Goal: Task Accomplishment & Management: Manage account settings

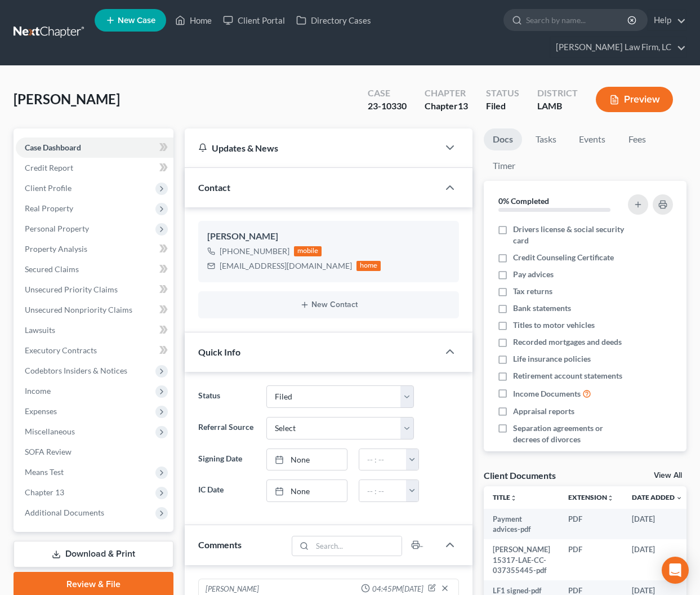
select select "2"
click at [201, 28] on link "Home" at bounding box center [194, 20] width 48 height 20
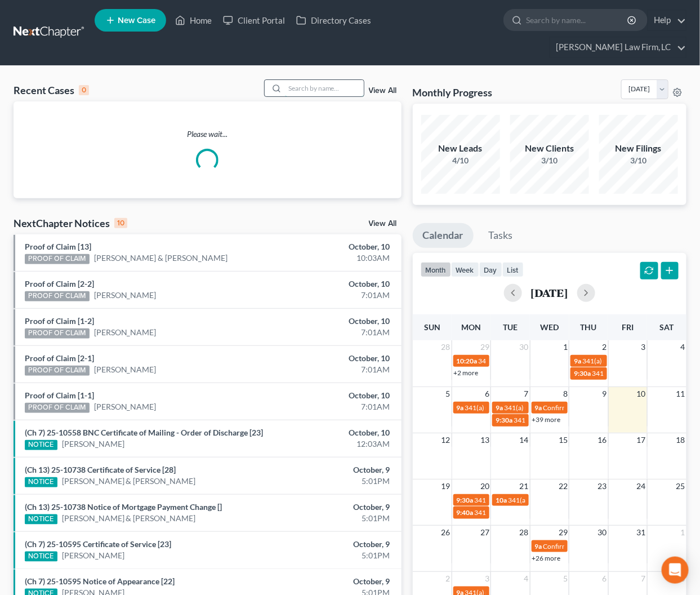
click at [307, 80] on input "search" at bounding box center [324, 88] width 79 height 16
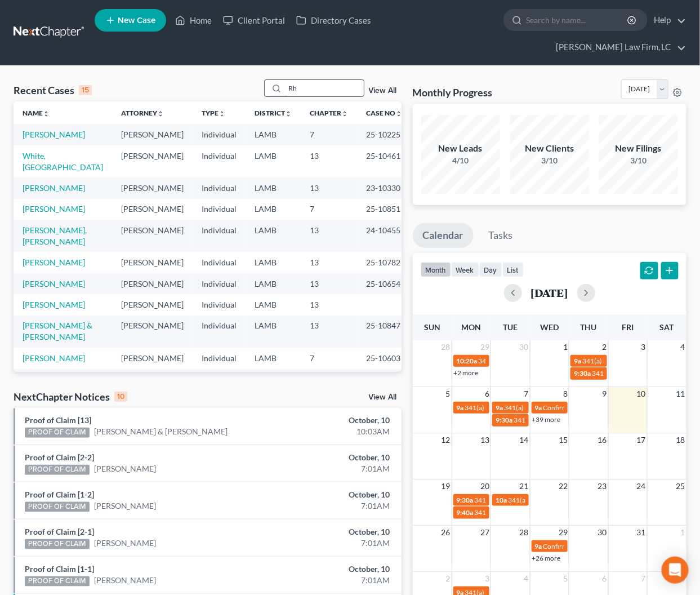
type input "R"
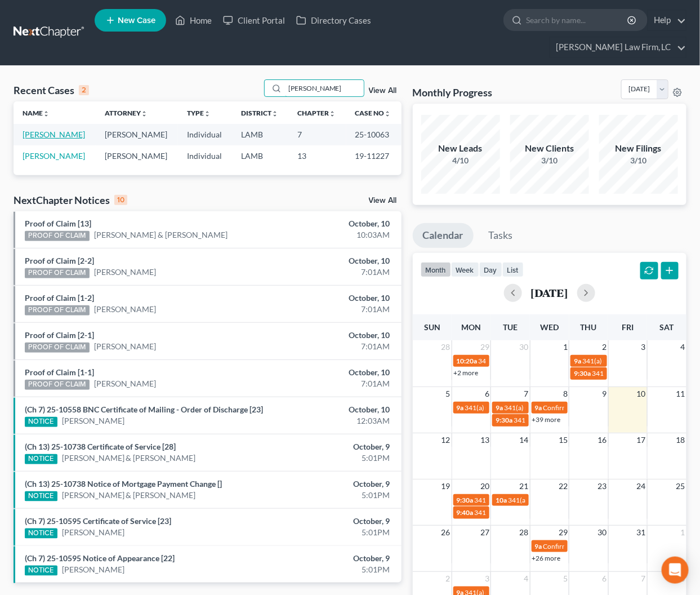
type input "[PERSON_NAME]"
click at [42, 130] on link "[PERSON_NAME]" at bounding box center [54, 135] width 63 height 10
select select "2"
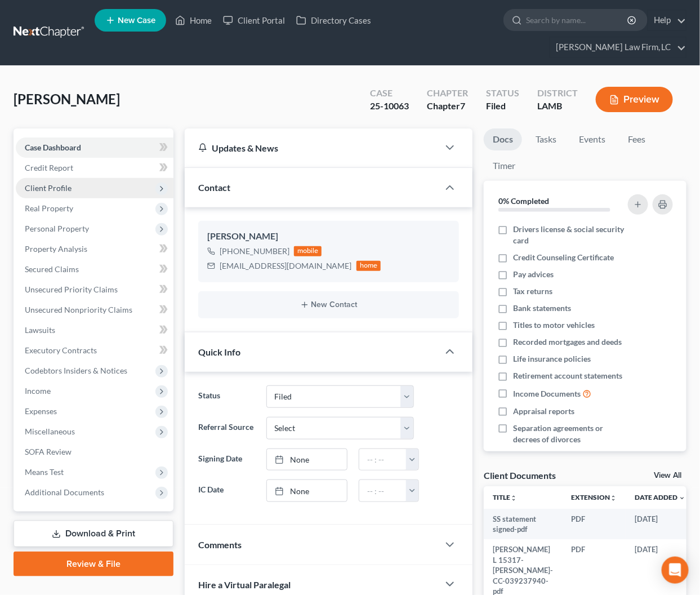
click at [96, 178] on span "Client Profile" at bounding box center [95, 188] width 158 height 20
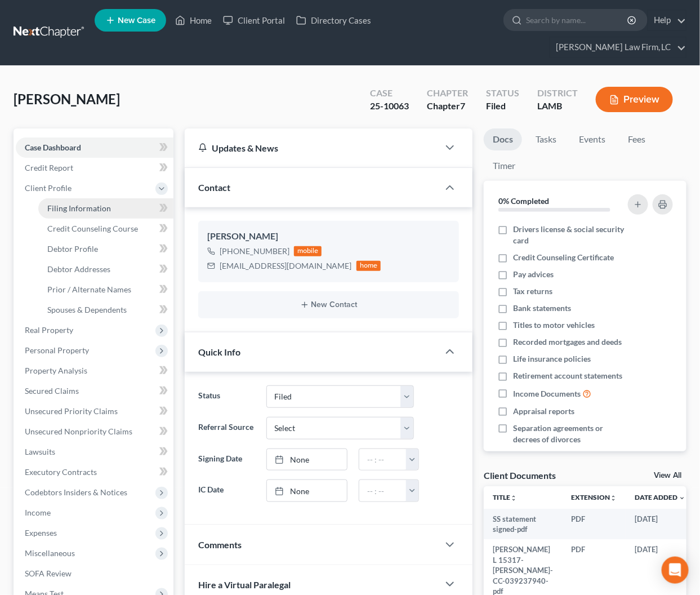
click at [103, 198] on link "Filing Information" at bounding box center [105, 208] width 135 height 20
select select "1"
select select "0"
select select "35"
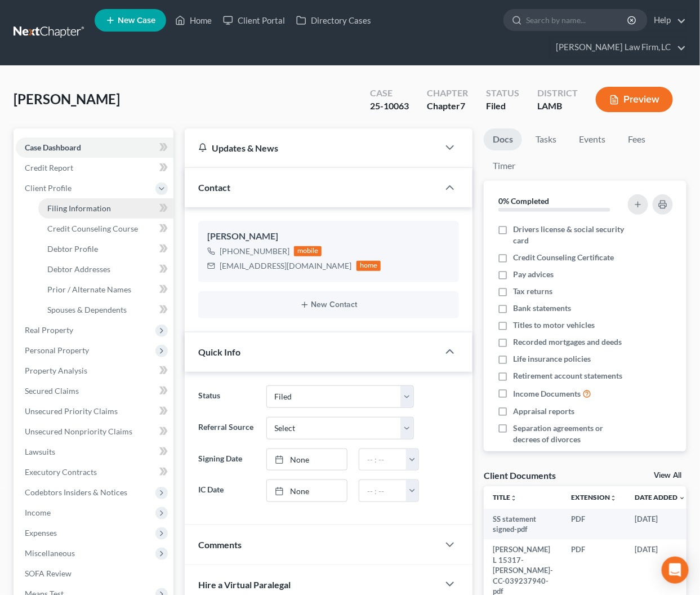
select select "0"
select select "19"
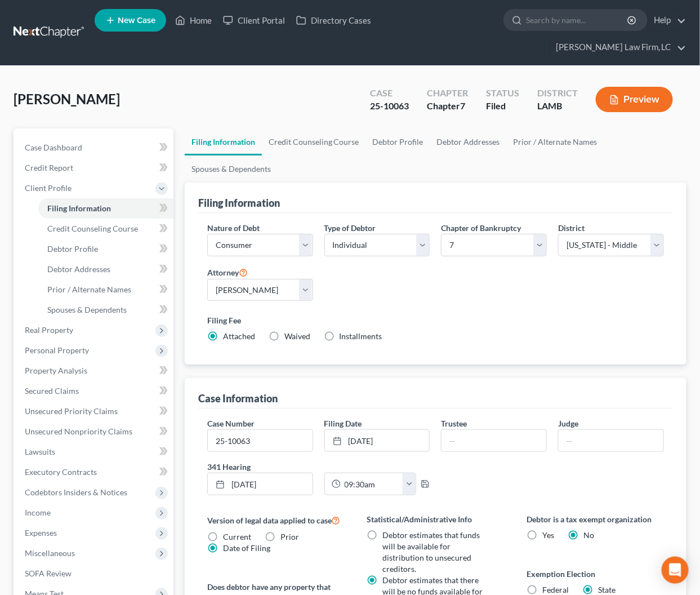
click at [624, 87] on button "Preview" at bounding box center [634, 99] width 77 height 25
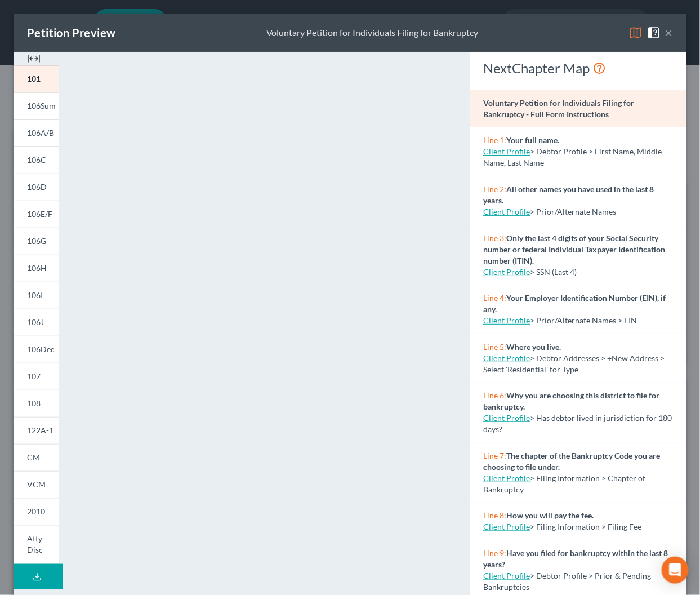
click at [35, 59] on img at bounding box center [34, 59] width 14 height 14
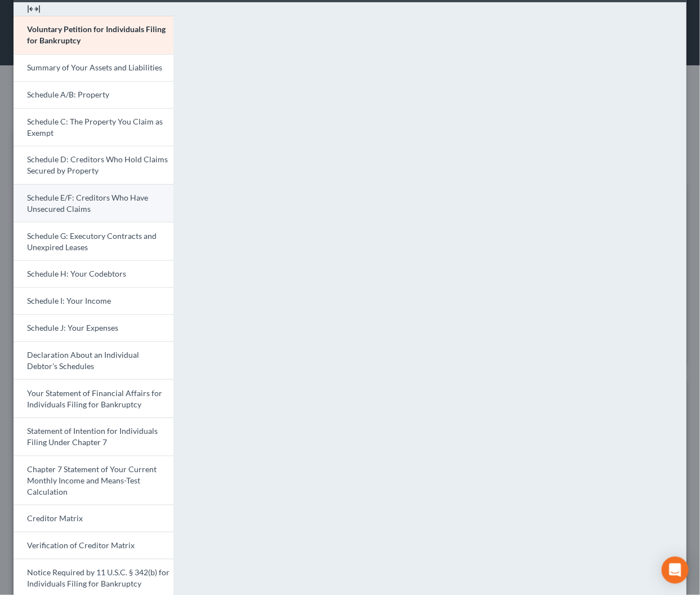
scroll to position [61, 0]
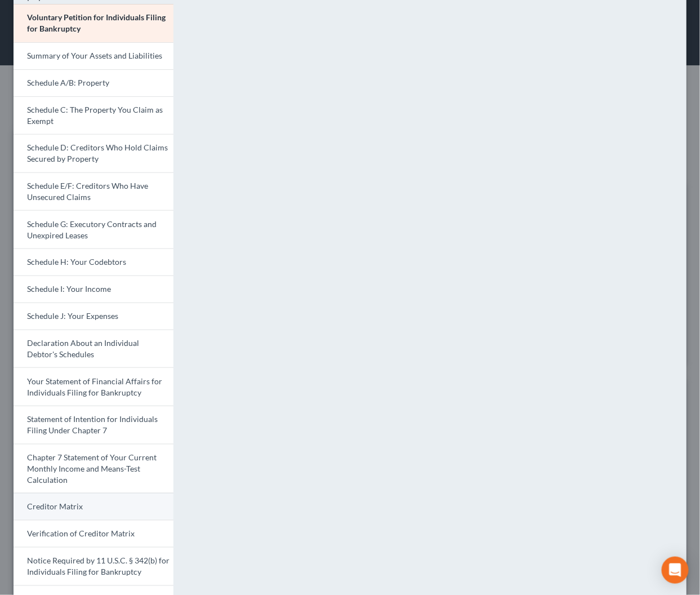
click at [108, 493] on link "Creditor Matrix" at bounding box center [94, 506] width 160 height 27
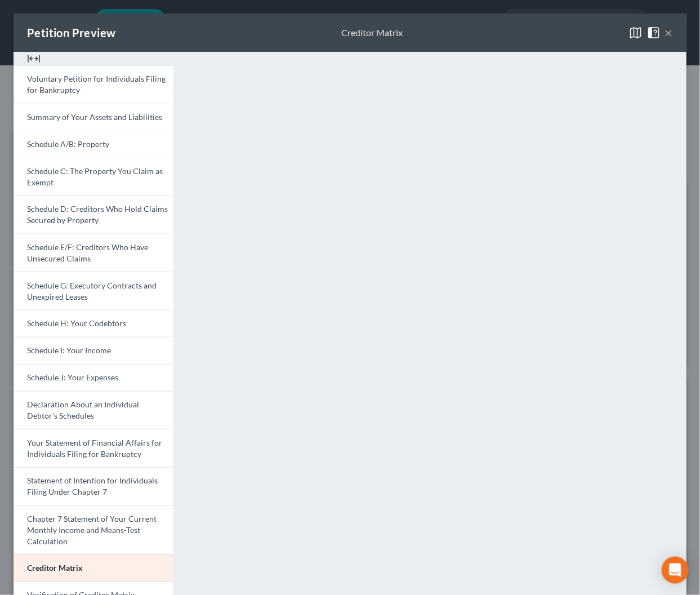
scroll to position [0, 0]
click at [667, 38] on button "×" at bounding box center [669, 33] width 8 height 14
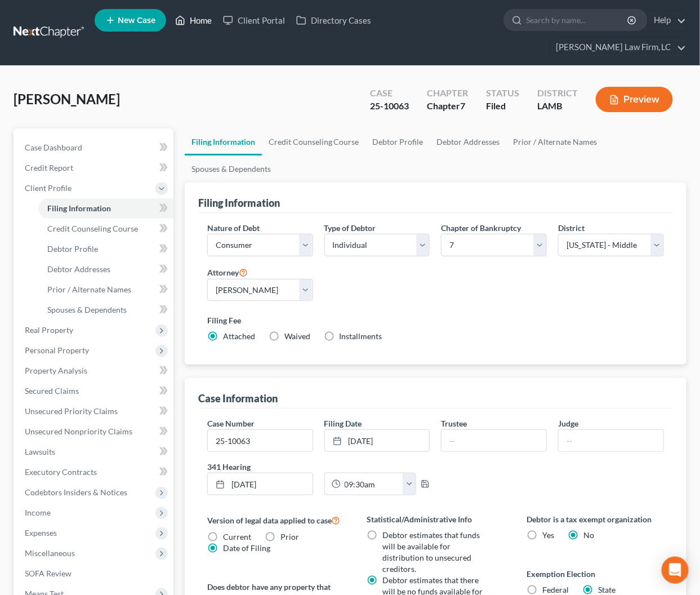
click at [198, 25] on link "Home" at bounding box center [194, 20] width 48 height 20
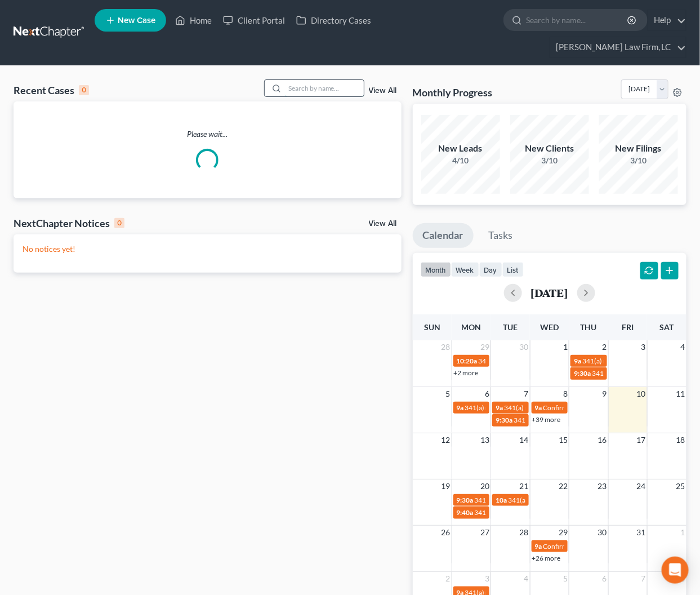
click at [295, 80] on input "search" at bounding box center [324, 88] width 79 height 16
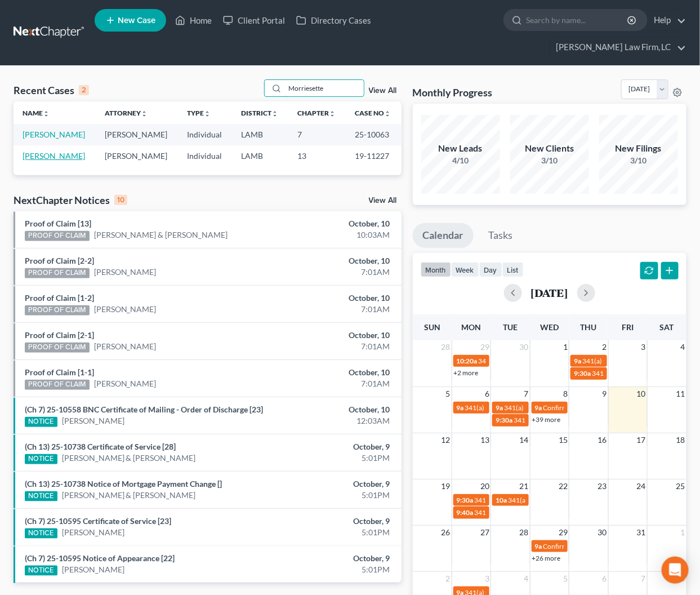
type input "Morriesette"
click at [41, 157] on link "[PERSON_NAME]" at bounding box center [54, 156] width 63 height 10
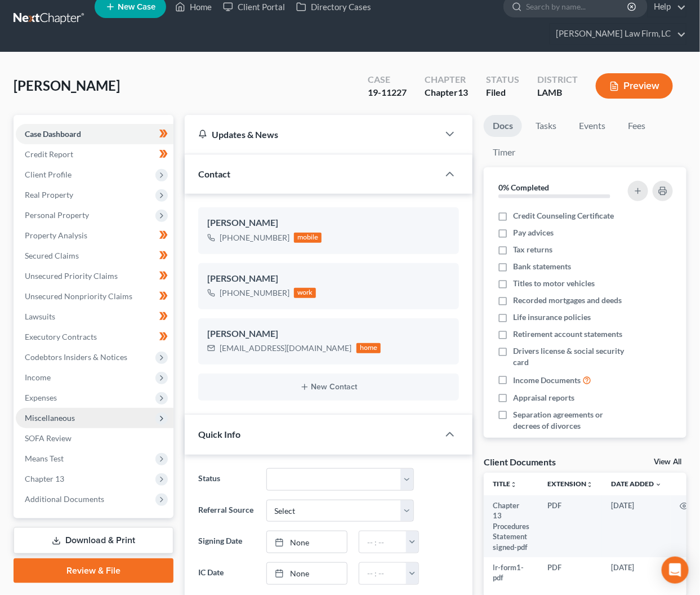
scroll to position [1, 0]
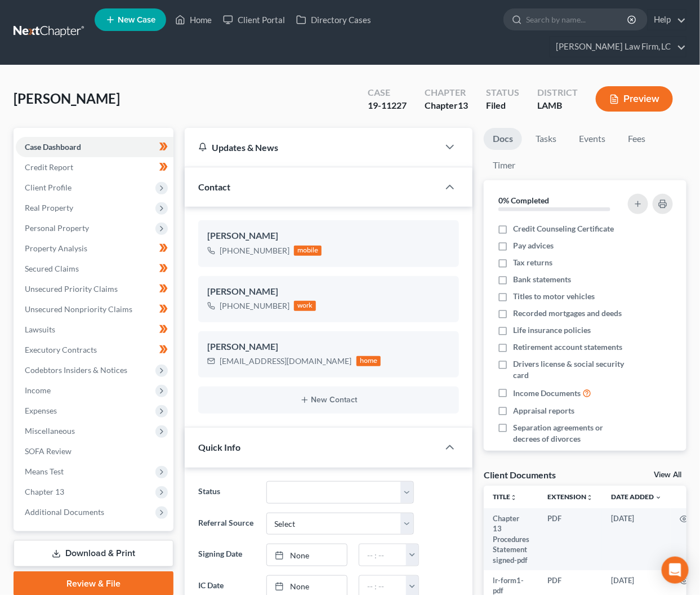
click at [634, 89] on button "Preview" at bounding box center [634, 98] width 77 height 25
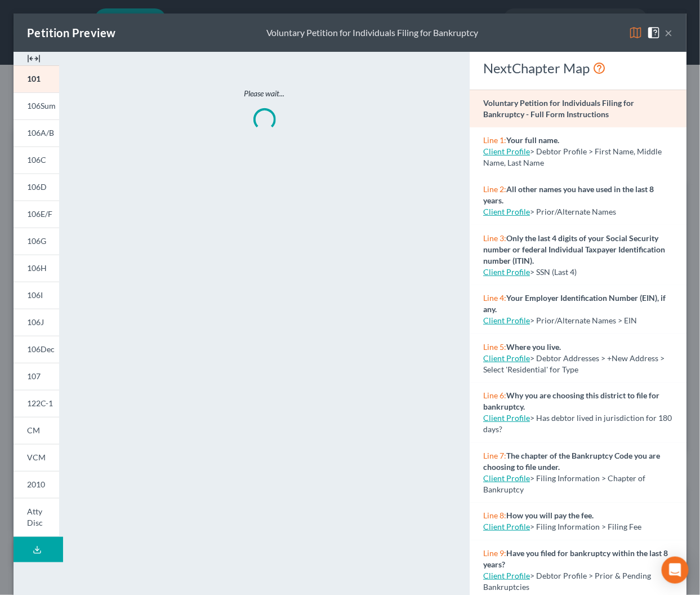
click at [39, 61] on img at bounding box center [34, 59] width 14 height 14
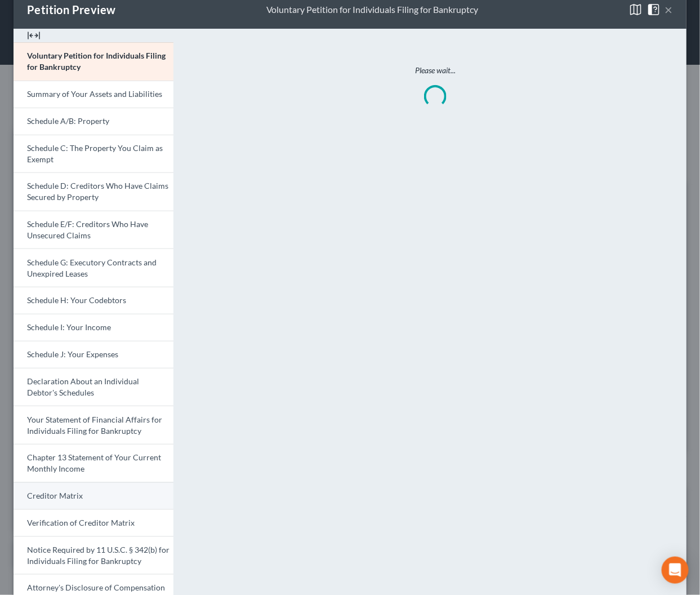
scroll to position [20, 0]
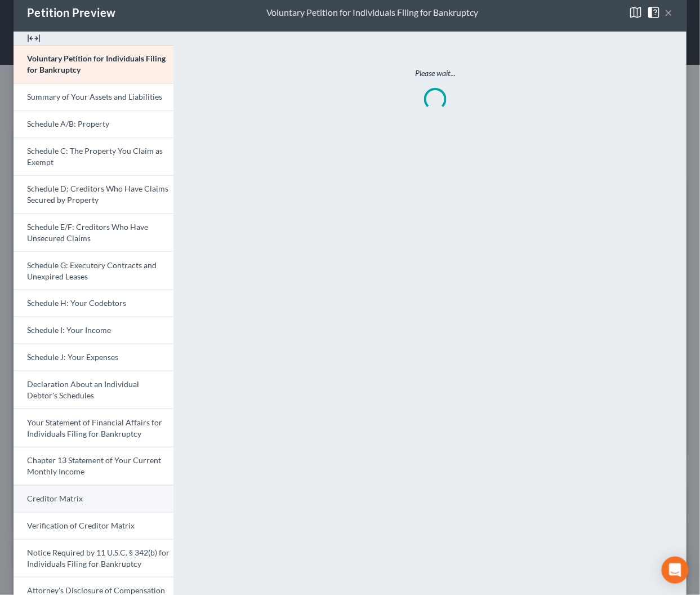
click at [92, 485] on link "Creditor Matrix" at bounding box center [94, 498] width 160 height 27
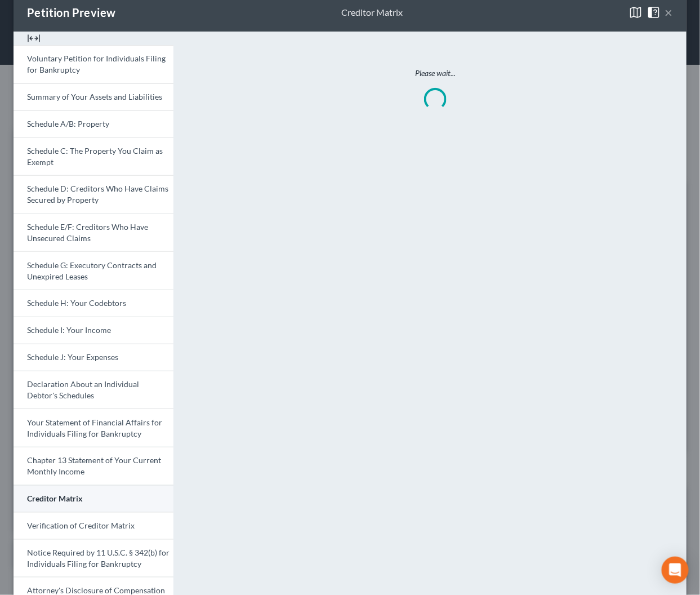
click at [112, 494] on link "Creditor Matrix" at bounding box center [94, 498] width 160 height 27
click at [81, 494] on span "Creditor Matrix" at bounding box center [55, 499] width 56 height 10
click at [301, 428] on div "Please wait..." at bounding box center [435, 335] width 513 height 607
click at [123, 491] on link "Creditor Matrix" at bounding box center [94, 498] width 160 height 27
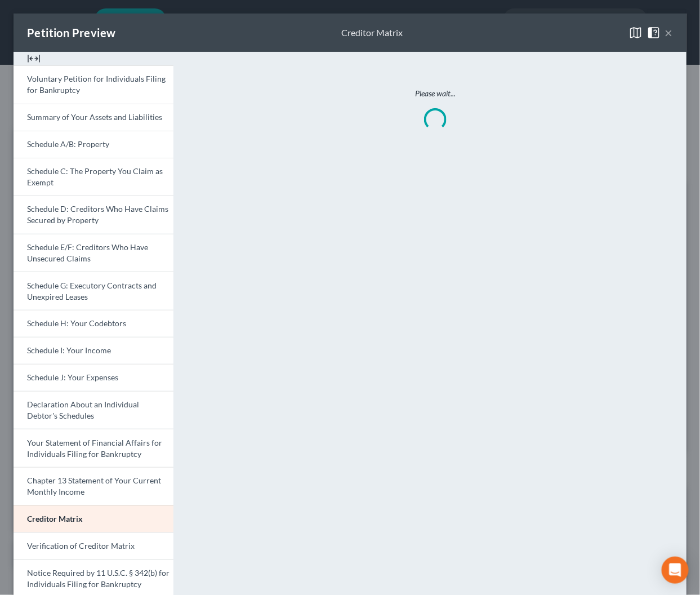
scroll to position [0, 0]
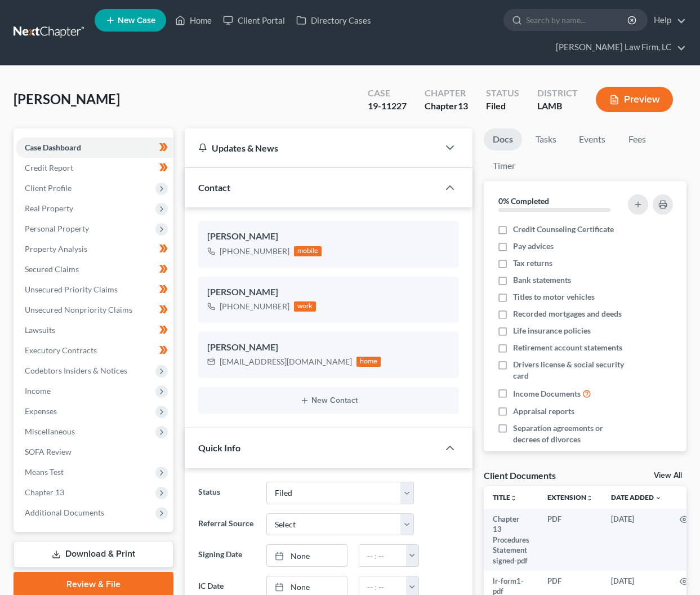
select select "2"
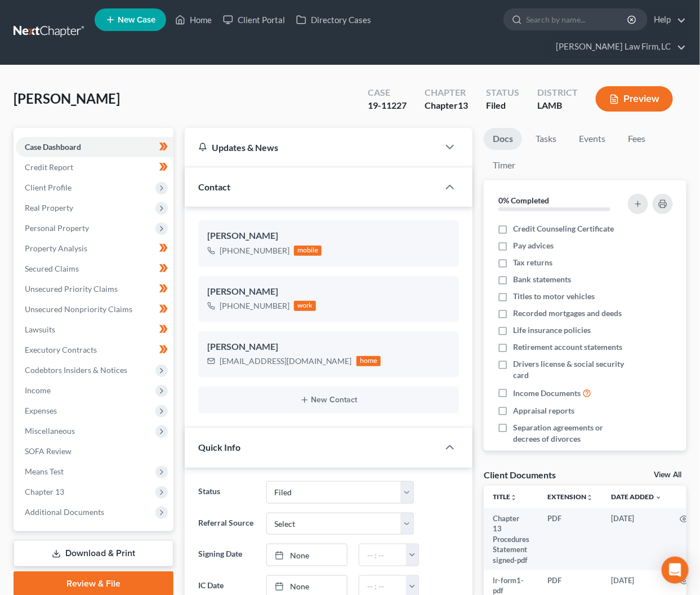
click at [629, 86] on button "Preview" at bounding box center [634, 98] width 77 height 25
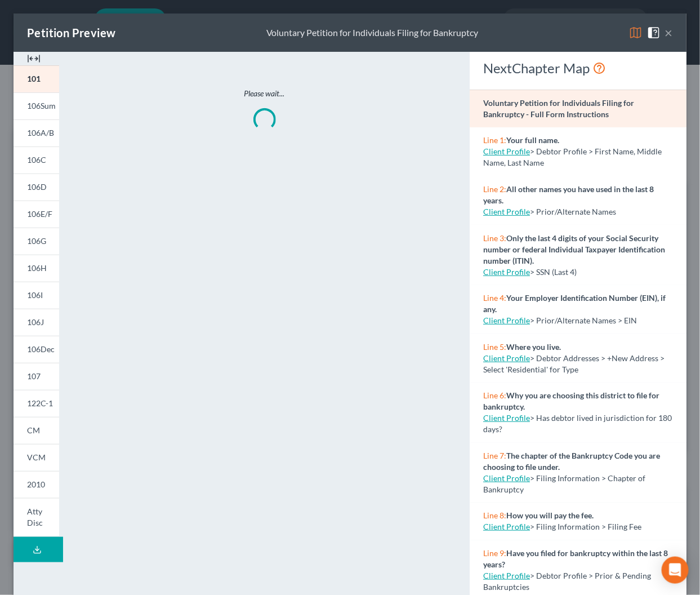
click at [39, 59] on img at bounding box center [34, 59] width 14 height 14
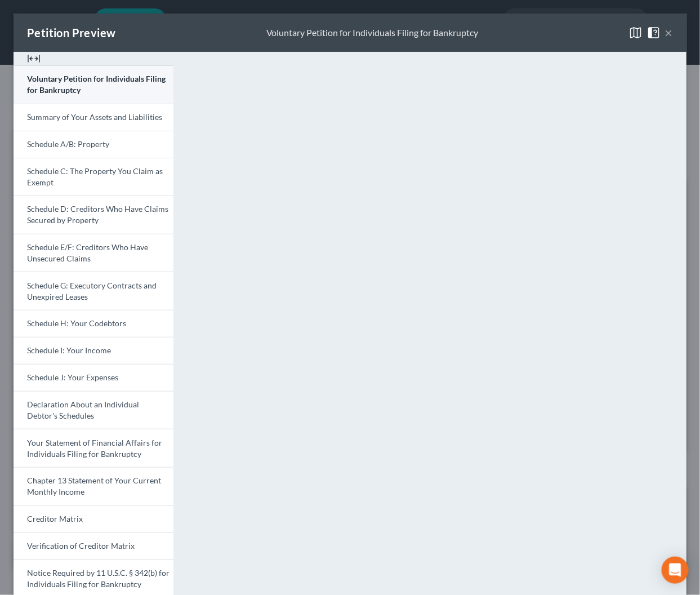
scroll to position [0, 0]
click at [667, 30] on button "×" at bounding box center [669, 33] width 8 height 14
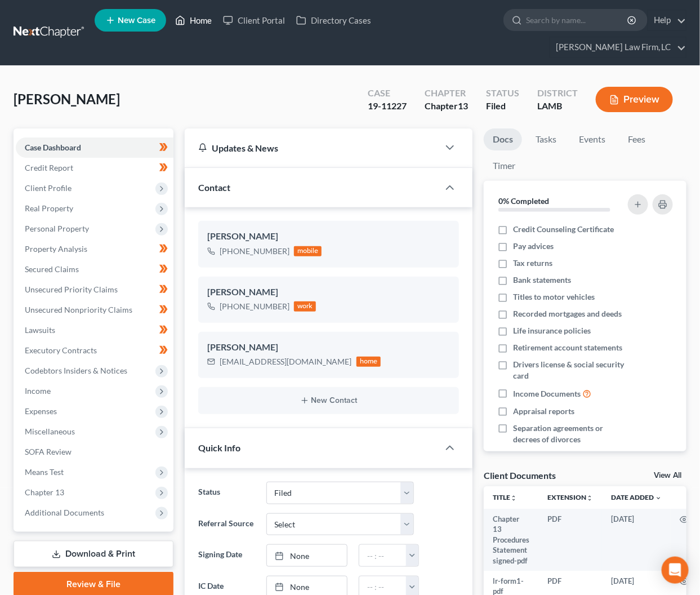
click at [193, 25] on link "Home" at bounding box center [194, 20] width 48 height 20
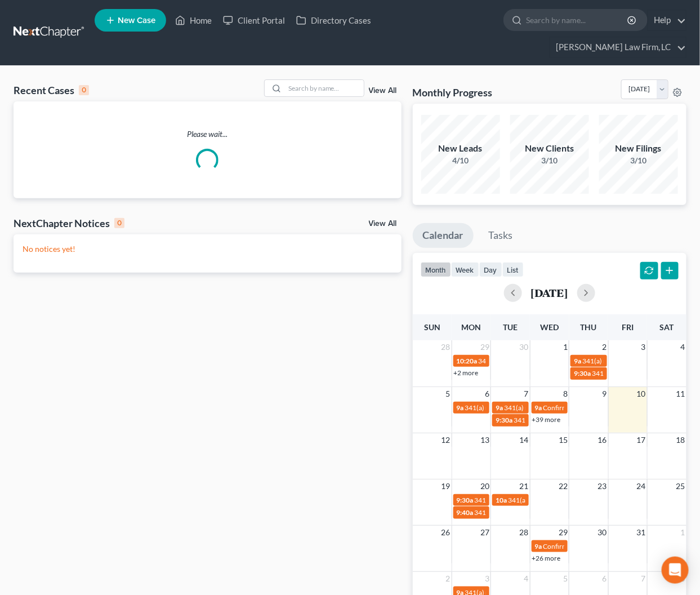
click at [295, 66] on div "Recent Cases 0 View All Please wait... NextChapter Notices 0 View All No notice…" at bounding box center [350, 358] width 700 height 585
click at [295, 80] on input "search" at bounding box center [324, 88] width 79 height 16
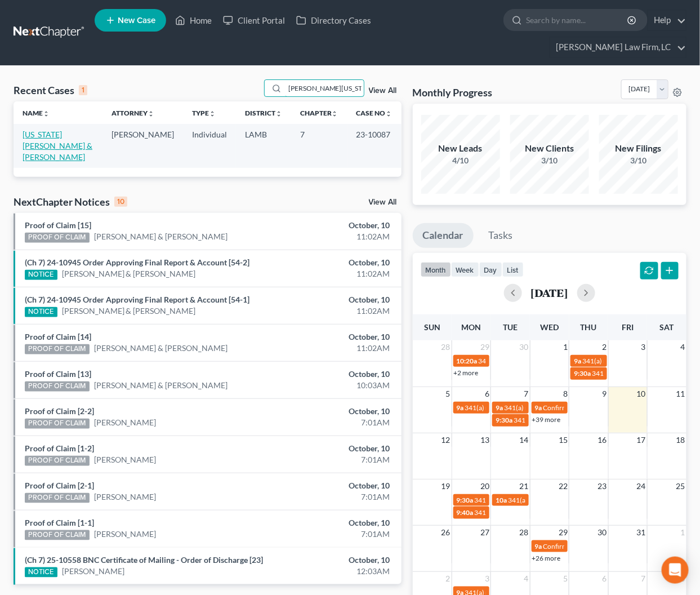
type input "[PERSON_NAME][US_STATE]"
click at [83, 130] on link "[US_STATE][PERSON_NAME] & [PERSON_NAME]" at bounding box center [58, 146] width 70 height 32
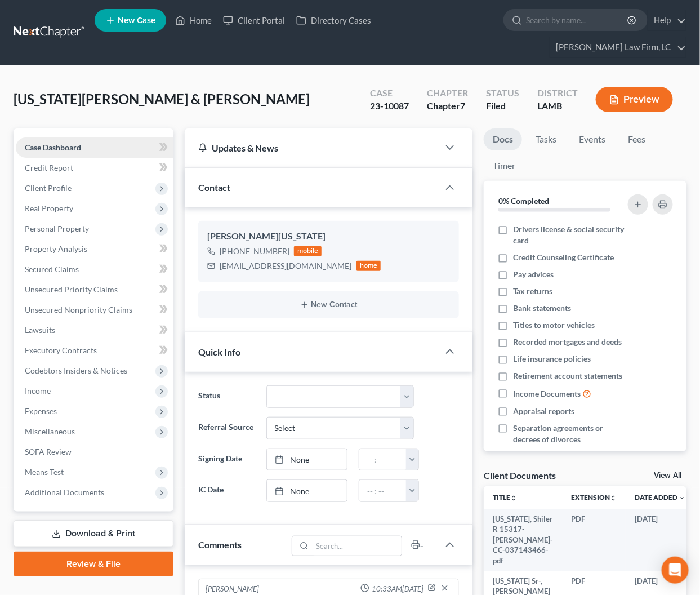
click at [123, 137] on link "Case Dashboard" at bounding box center [95, 147] width 158 height 20
click at [81, 244] on span "Property Analysis" at bounding box center [56, 249] width 63 height 10
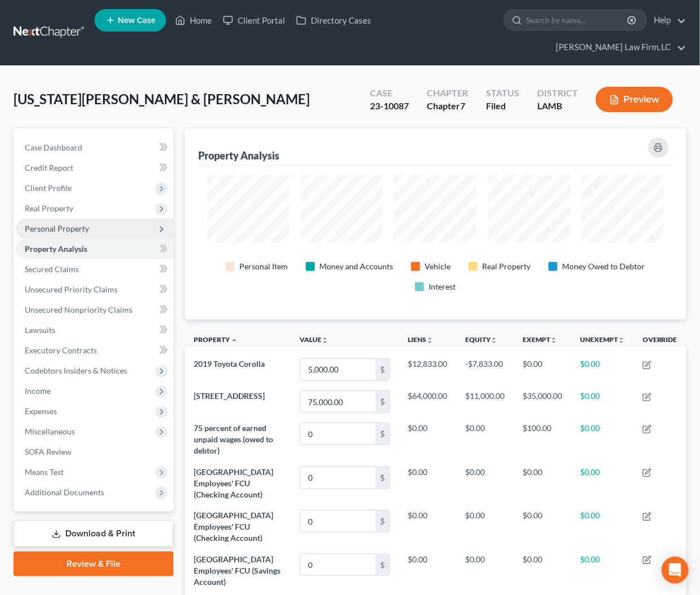
click at [76, 224] on span "Personal Property" at bounding box center [57, 229] width 64 height 10
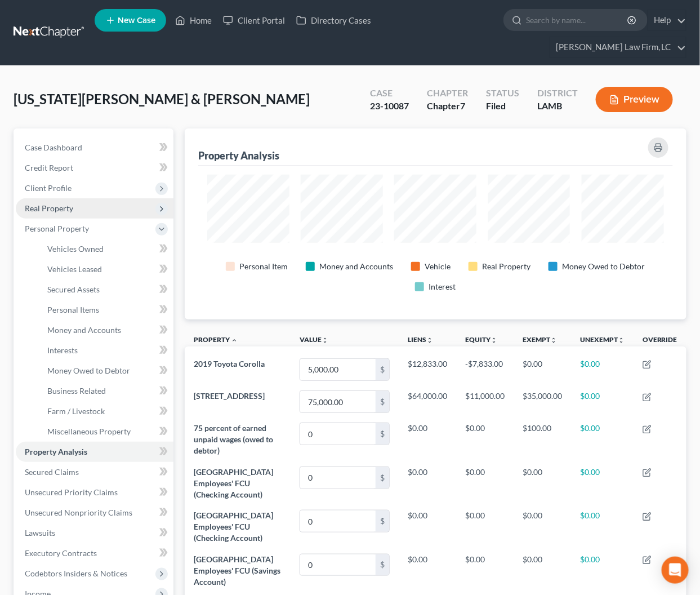
click at [70, 203] on span "Real Property" at bounding box center [49, 208] width 48 height 10
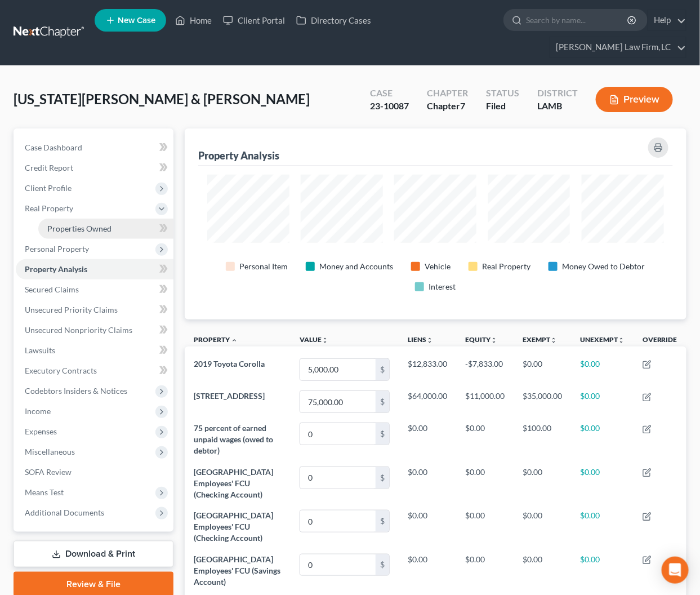
click at [76, 224] on span "Properties Owned" at bounding box center [79, 229] width 64 height 10
